Goal: Information Seeking & Learning: Learn about a topic

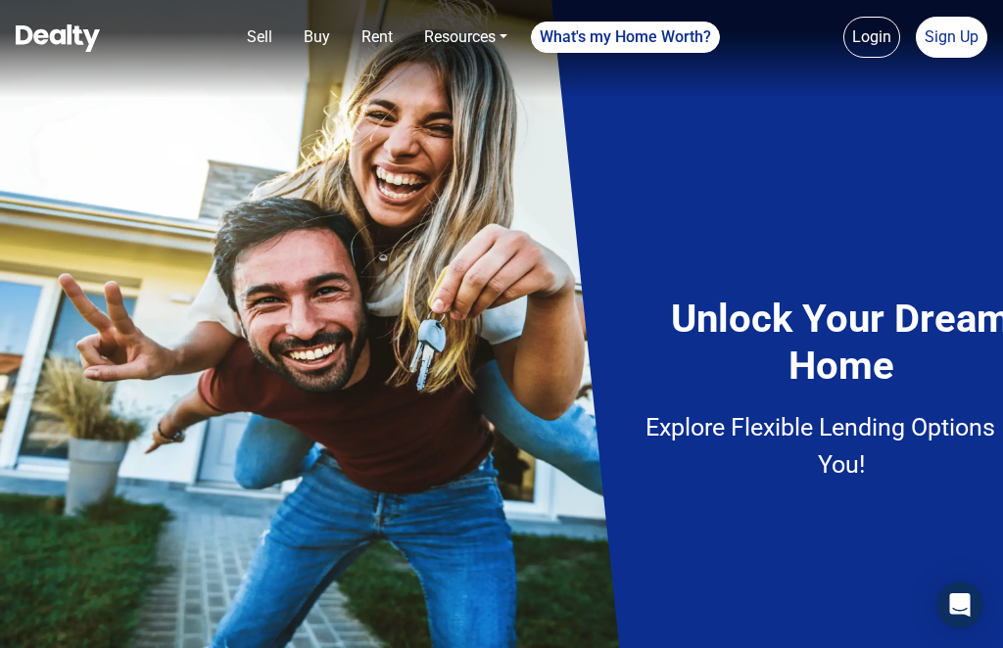
click at [890, 298] on h4 "Unlock Your Dream Home" at bounding box center [841, 343] width 441 height 94
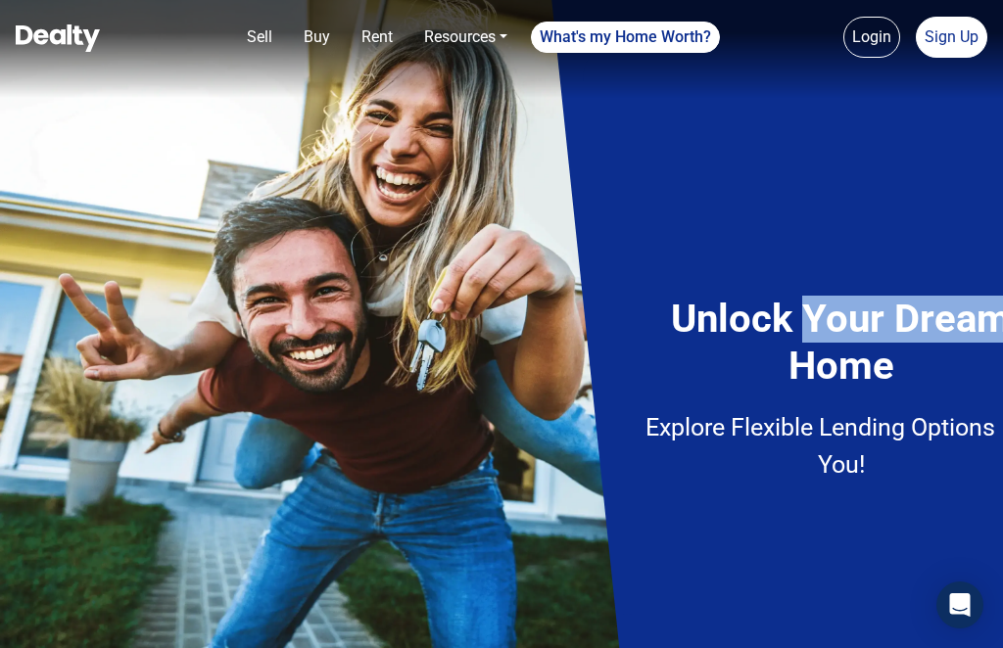
click at [806, 254] on div "Unlock Your Dream Home Explore Flexible Lending Options For You!" at bounding box center [777, 365] width 313 height 314
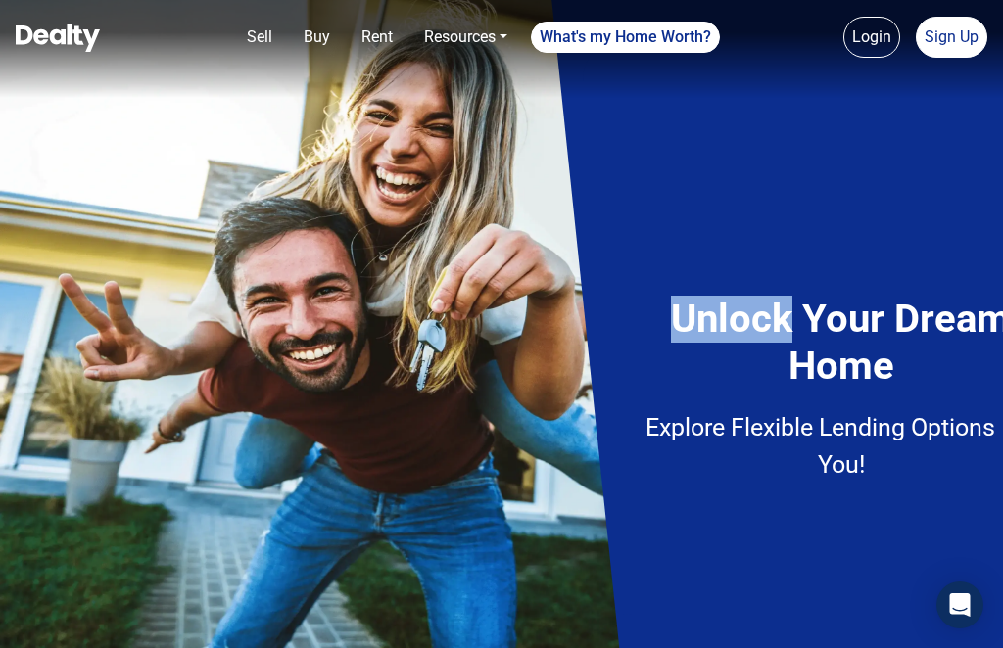
click at [792, 220] on div "Unlock Your Dream Home Explore Flexible Lending Options For You!" at bounding box center [777, 365] width 313 height 314
click at [785, 228] on div "Unlock Your Dream Home Explore Flexible Lending Options For You!" at bounding box center [777, 365] width 313 height 314
click at [789, 231] on div "Unlock Your Dream Home Explore Flexible Lending Options For You!" at bounding box center [777, 365] width 313 height 314
click at [903, 367] on h4 "Unlock Your Dream Home" at bounding box center [841, 343] width 441 height 94
click at [922, 532] on div "Unlock Your Dream Home Explore Flexible Lending Options For You!" at bounding box center [777, 364] width 372 height 373
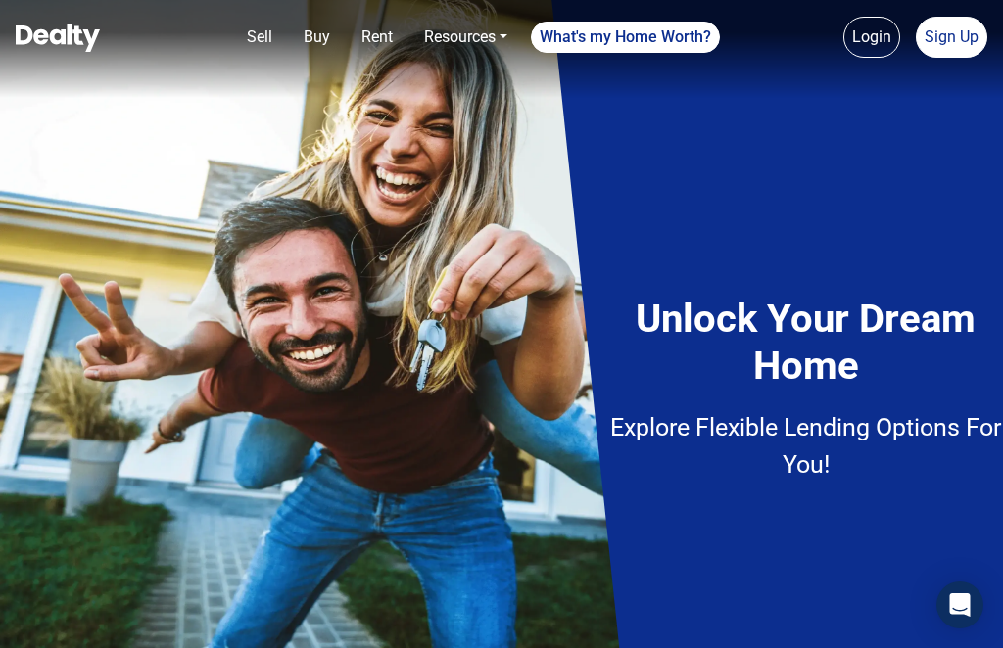
scroll to position [56, 36]
click at [959, 577] on div "Unlock Your Dream Home Explore Flexible Lending Options For You!" at bounding box center [776, 324] width 451 height 648
click at [511, 437] on img at bounding box center [501, 324] width 1003 height 648
click at [522, 445] on img at bounding box center [501, 324] width 1003 height 648
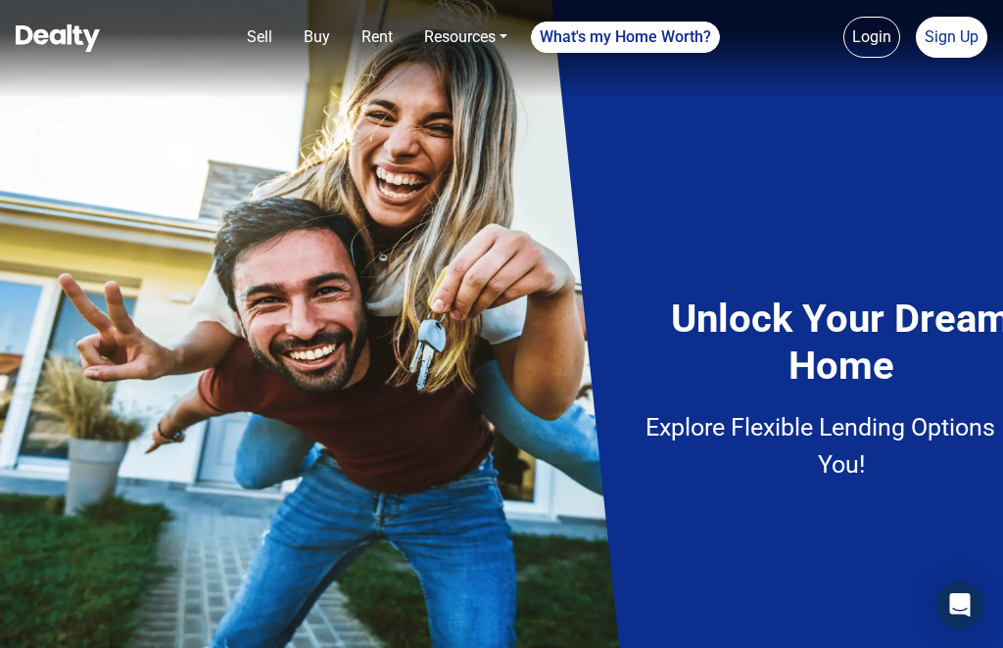
scroll to position [56, 0]
click at [843, 409] on p "Explore Flexible Lending Options For You!" at bounding box center [841, 445] width 441 height 73
click at [877, 409] on p "Explore Flexible Lending Options For You!" at bounding box center [841, 445] width 441 height 73
click at [1000, 154] on div "Unlock Your Dream Home Explore Flexible Lending Options For You!" at bounding box center [776, 324] width 451 height 648
click at [1001, 163] on div "Unlock Your Dream Home Explore Flexible Lending Options For You!" at bounding box center [776, 324] width 451 height 648
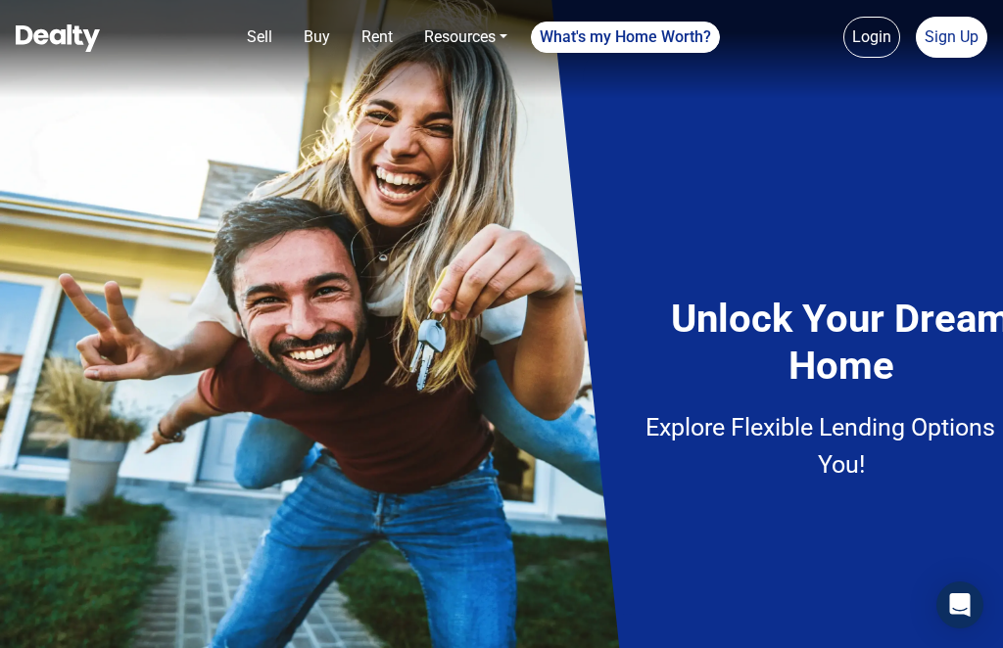
click at [1000, 169] on div "Unlock Your Dream Home Explore Flexible Lending Options For You!" at bounding box center [776, 324] width 451 height 648
click at [1000, 167] on div "Unlock Your Dream Home Explore Flexible Lending Options For You!" at bounding box center [776, 324] width 451 height 648
click at [1001, 172] on div "Unlock Your Dream Home Explore Flexible Lending Options For You!" at bounding box center [776, 324] width 451 height 648
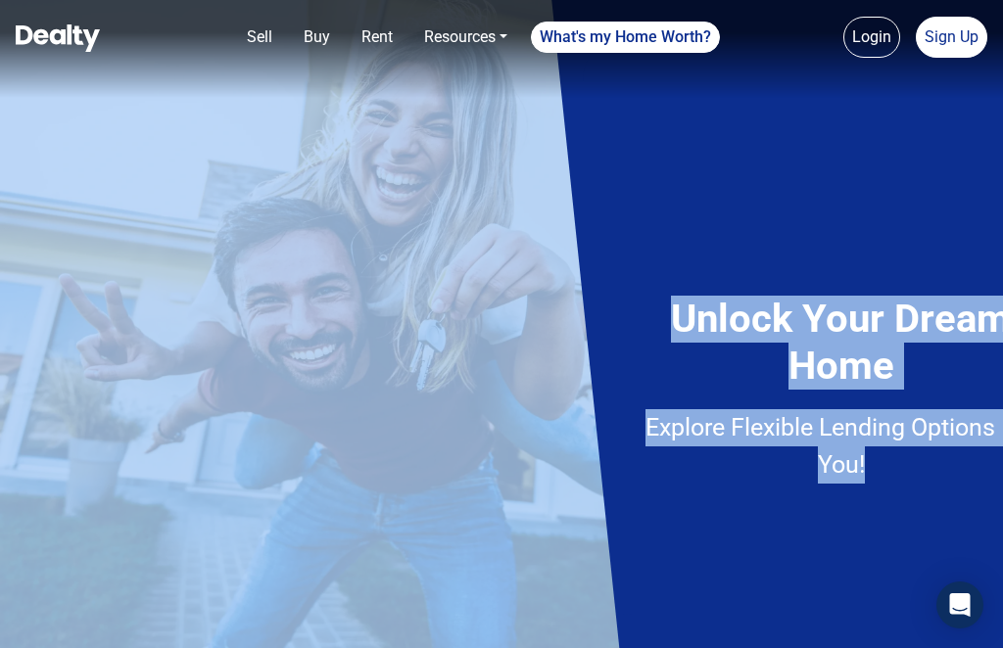
click at [1000, 409] on p "Explore Flexible Lending Options For You!" at bounding box center [841, 445] width 441 height 73
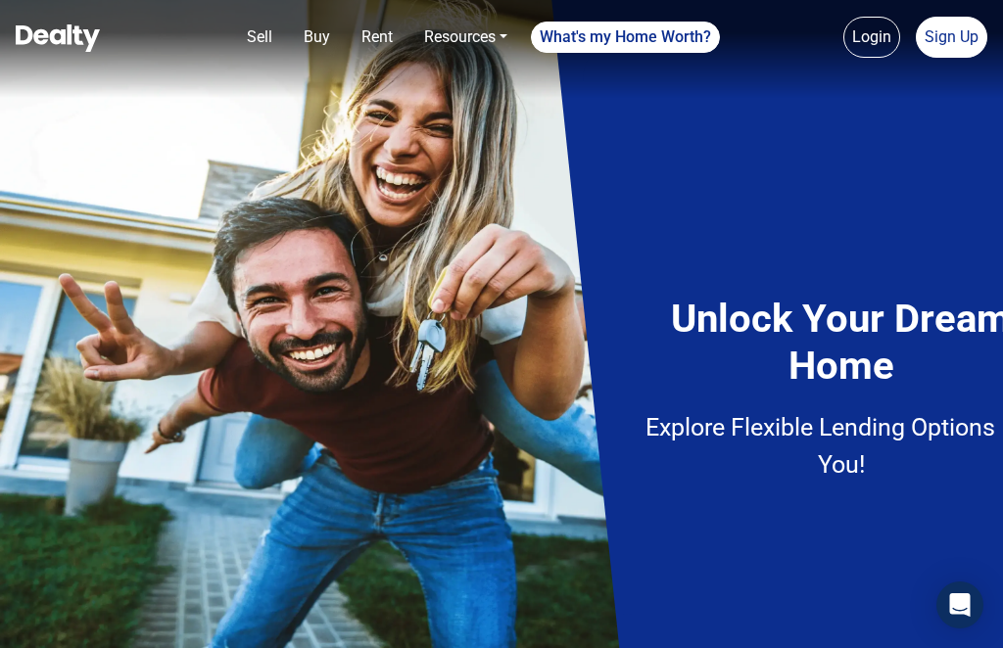
click at [990, 424] on p "Explore Flexible Lending Options For You!" at bounding box center [841, 445] width 441 height 73
click at [992, 431] on div "Unlock Your Dream Home Explore Flexible Lending Options For You!" at bounding box center [776, 324] width 451 height 648
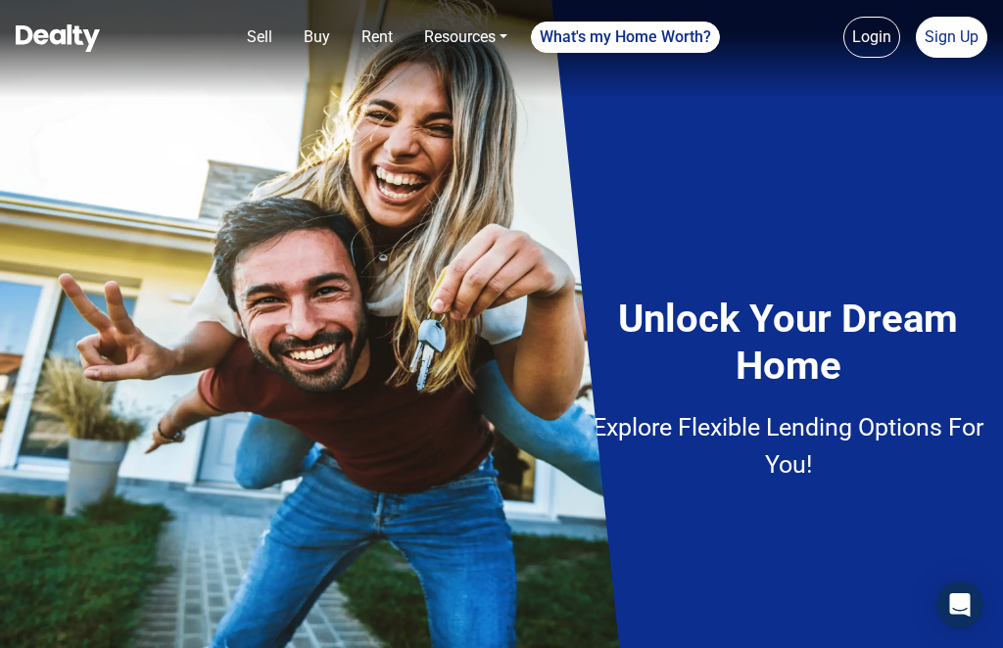
scroll to position [56, 53]
click at [896, 296] on h4 "Unlock Your Dream Home" at bounding box center [788, 343] width 441 height 94
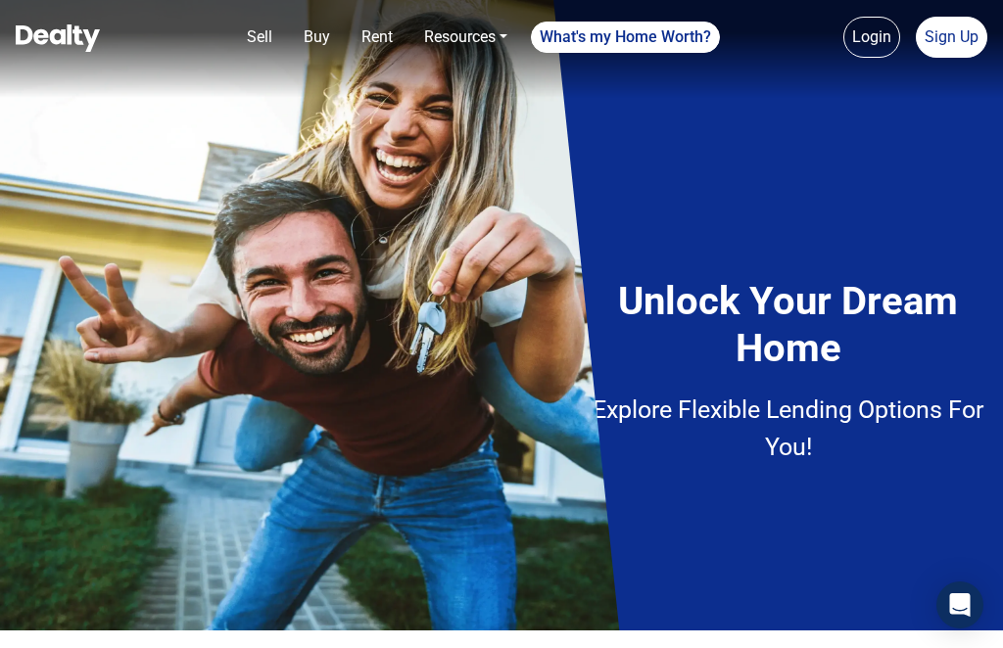
scroll to position [21, 0]
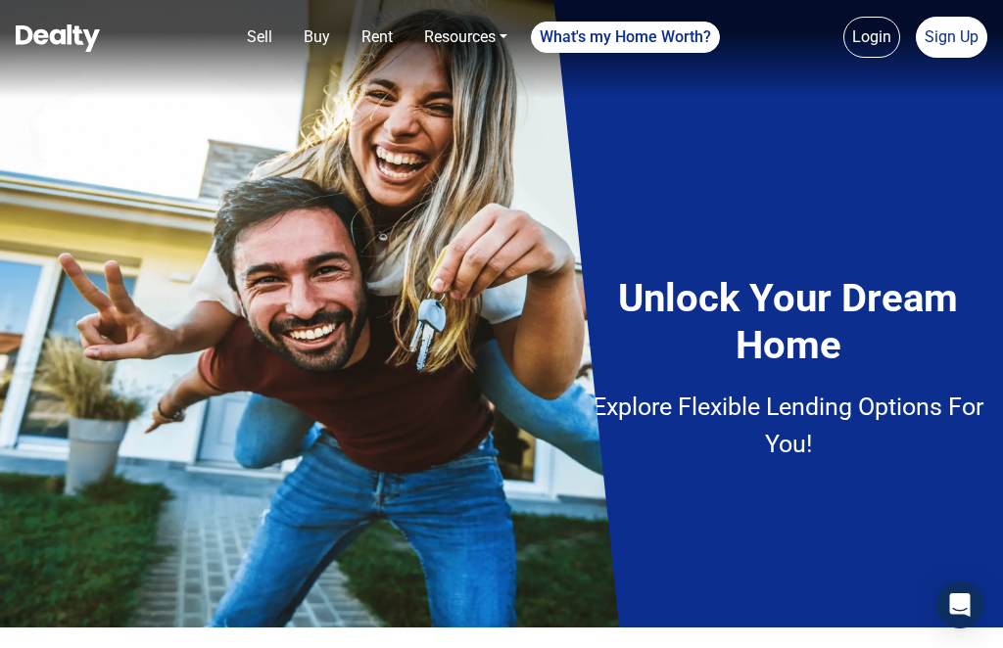
click at [963, 587] on div "Unlock Your Dream Home Explore Flexible Lending Options For You!" at bounding box center [776, 303] width 451 height 648
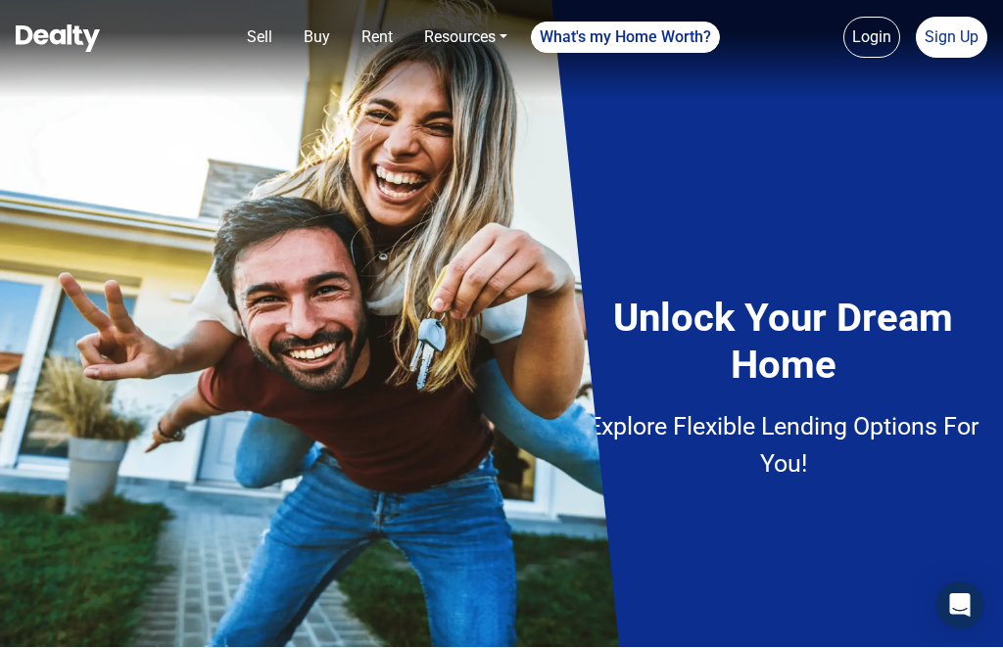
scroll to position [0, 0]
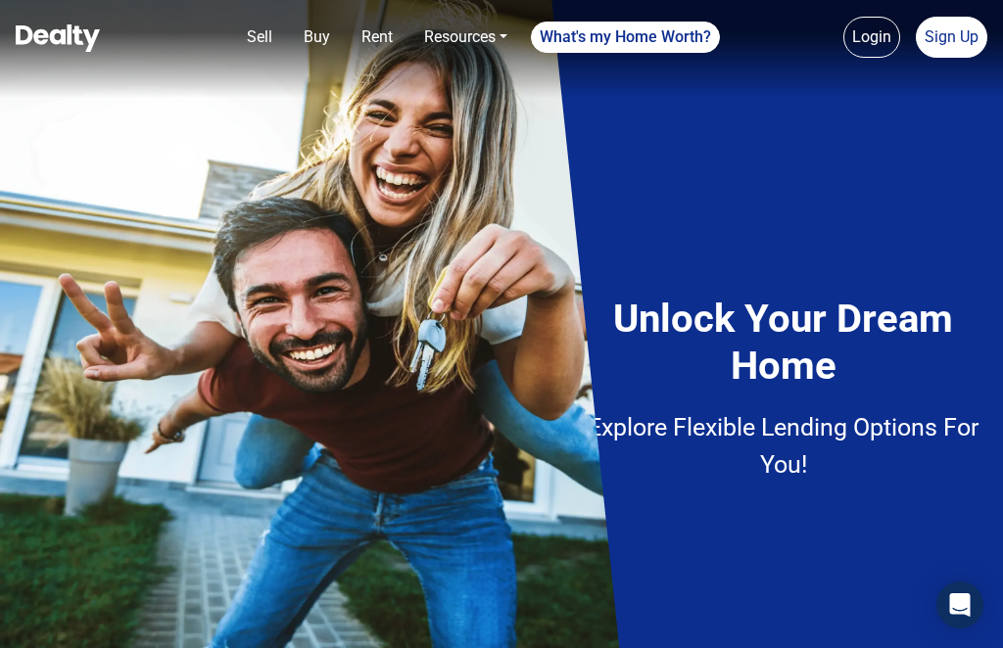
click at [999, 344] on div "Unlock Your Dream Home Explore Flexible Lending Options For You!" at bounding box center [776, 324] width 451 height 648
